Goal: Information Seeking & Learning: Find specific fact

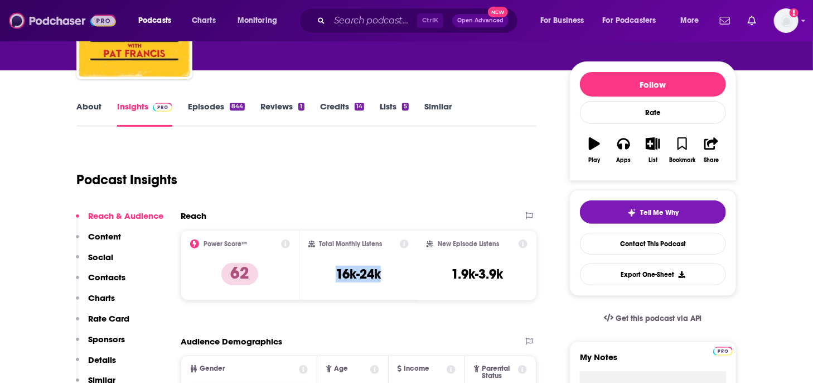
click at [62, 22] on img at bounding box center [62, 20] width 107 height 21
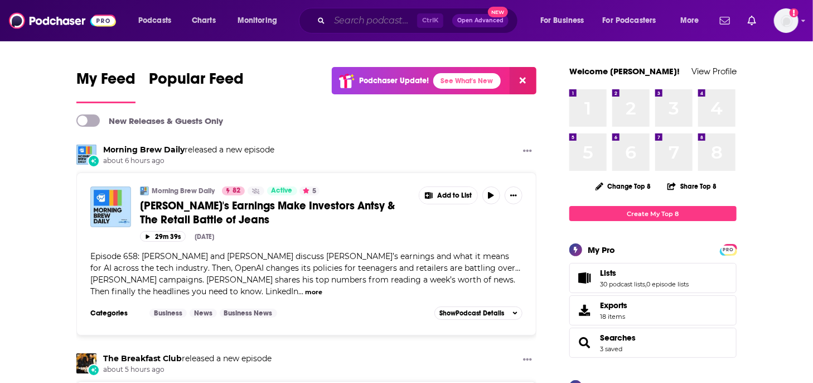
click at [338, 22] on input "Search podcasts, credits, & more..." at bounding box center [374, 21] width 88 height 18
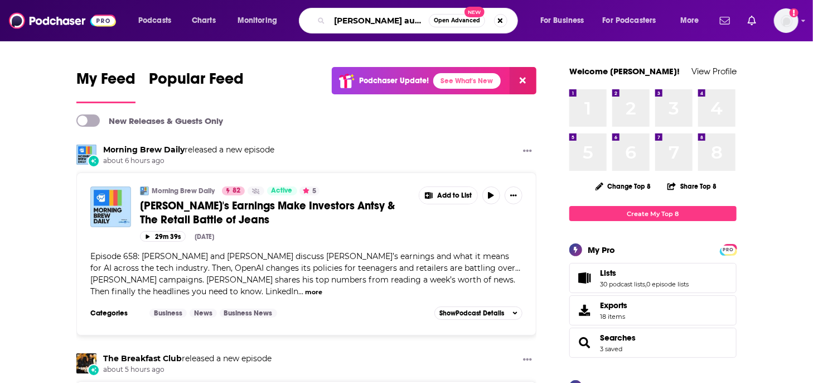
type input "[PERSON_NAME] auf der maur"
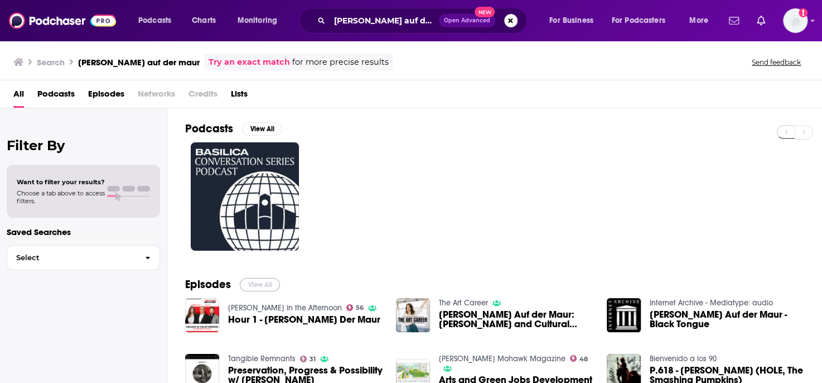
click at [259, 285] on button "View All" at bounding box center [260, 284] width 40 height 13
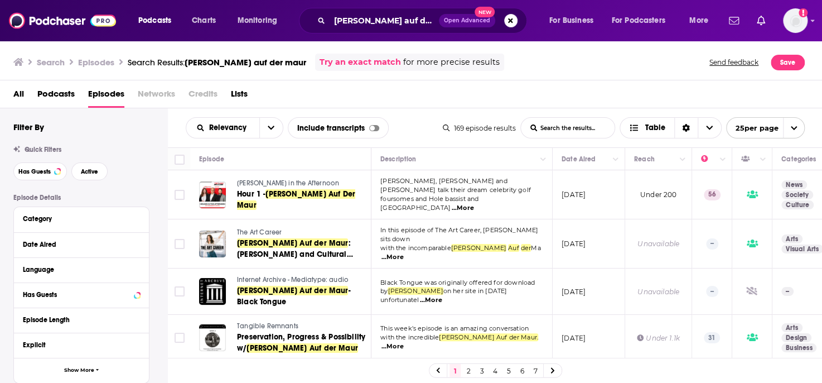
click at [470, 369] on link "2" at bounding box center [468, 370] width 11 height 13
